Goal: Obtain resource: Obtain resource

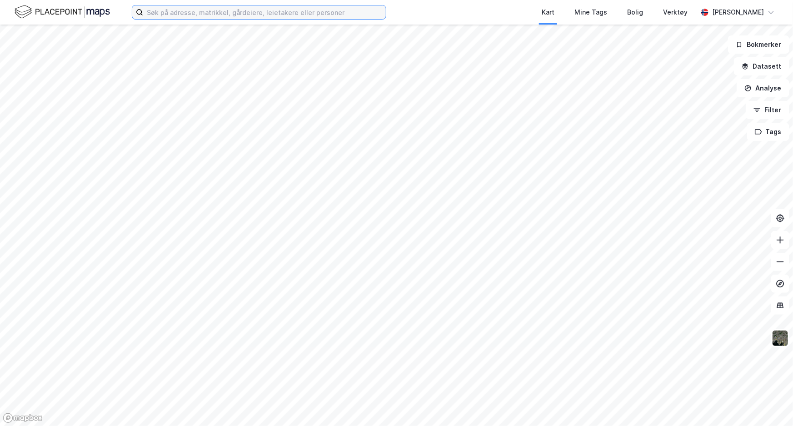
click at [207, 16] on input at bounding box center [264, 12] width 243 height 14
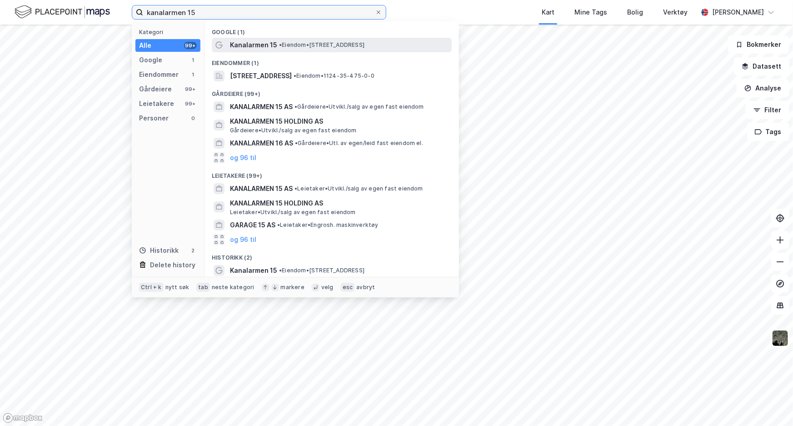
type input "kanalarmen 15"
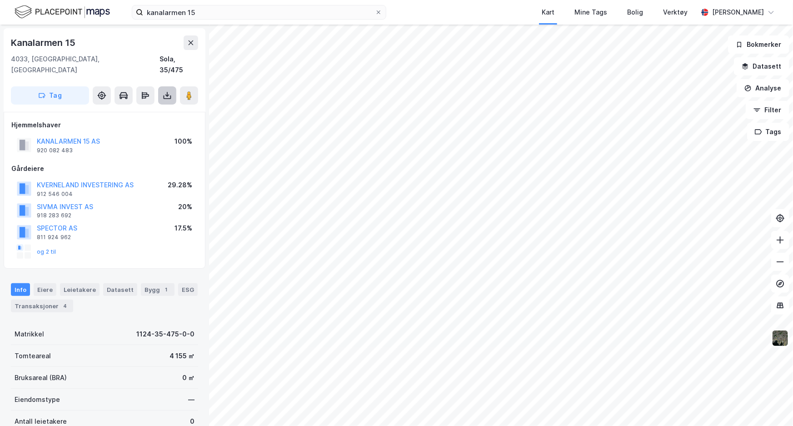
click at [169, 91] on icon at bounding box center [167, 95] width 9 height 9
click at [165, 121] on div "Last ned matrikkelrapport" at bounding box center [128, 128] width 97 height 15
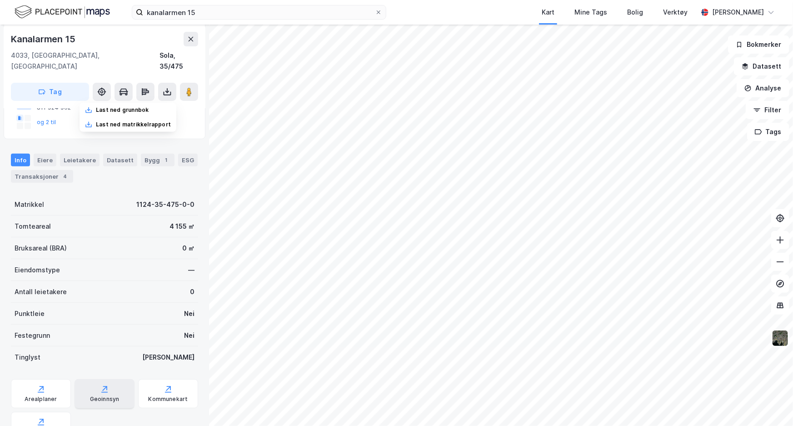
scroll to position [163, 0]
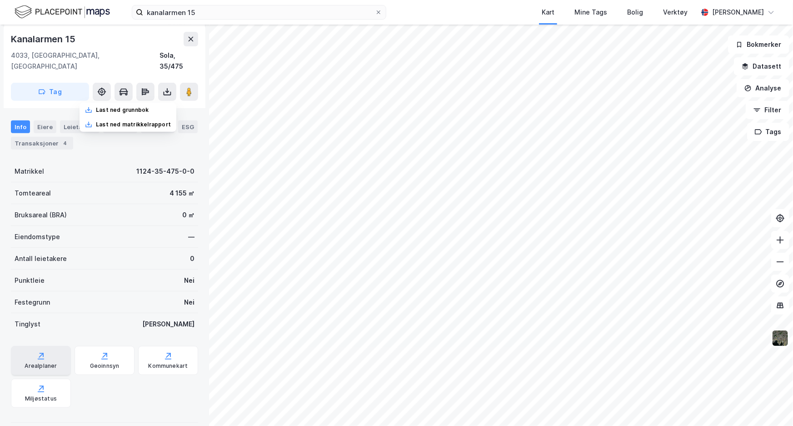
click at [50, 362] on div "Arealplaner" at bounding box center [41, 365] width 32 height 7
click at [782, 339] on img at bounding box center [780, 337] width 17 height 17
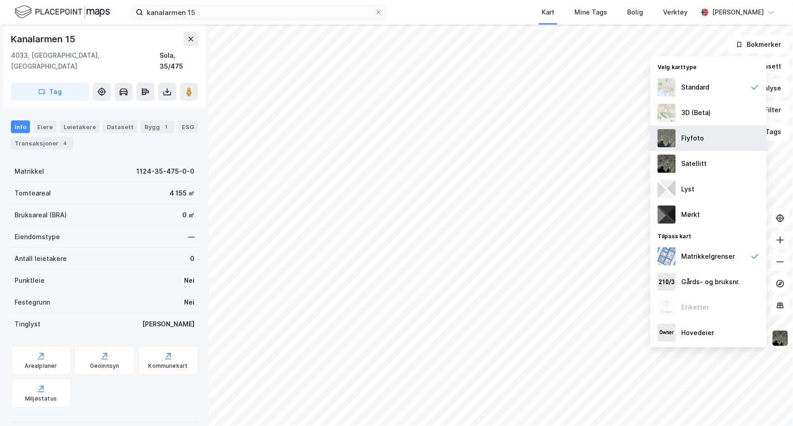
click at [700, 143] on div "Flyfoto" at bounding box center [692, 138] width 23 height 11
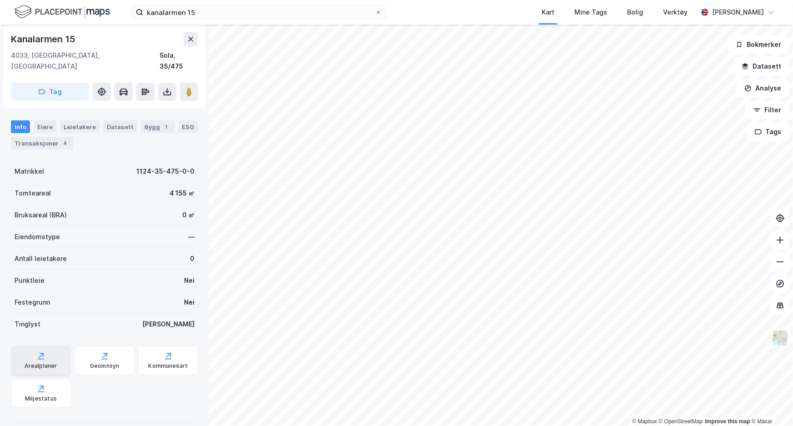
click at [54, 362] on div "Arealplaner" at bounding box center [41, 365] width 32 height 7
